Goal: Information Seeking & Learning: Learn about a topic

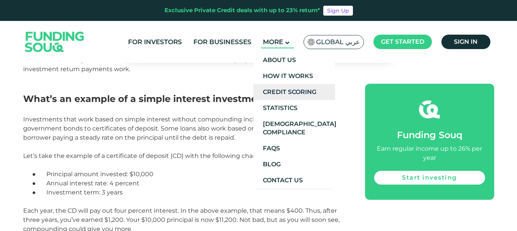
click at [267, 90] on link "Credit Scoring" at bounding box center [294, 92] width 82 height 16
